Goal: Go to known website: Access a specific website the user already knows

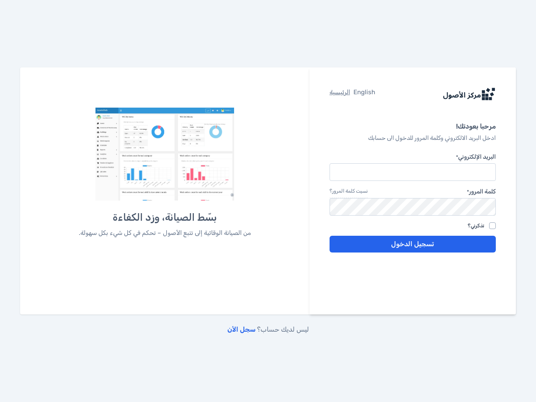
click at [268, 201] on div "بسّط الصيانة، وزد الكفاءة من الصيانة الوقائية إلى تتبع الأصول – تحكم في كل شيء …" at bounding box center [164, 186] width 231 height 157
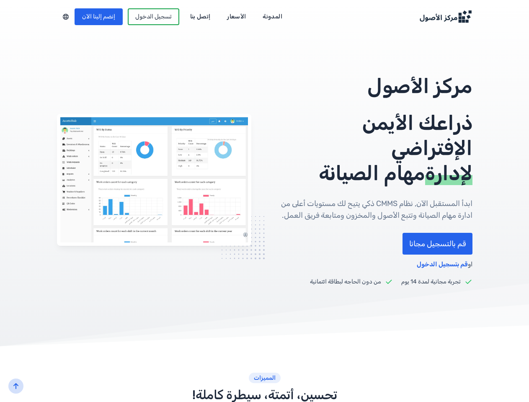
click at [264, 201] on div "مركز الأصول ذراعك الأيمن الإفتراضي لإدارة مهام الصيانة ابدأ المستقبل الآن, نظام…" at bounding box center [264, 180] width 415 height 212
click at [57, 17] on div at bounding box center [66, 16] width 18 height 11
click at [16, 386] on icon "back-to-top" at bounding box center [16, 385] width 7 height 7
